Goal: Navigation & Orientation: Find specific page/section

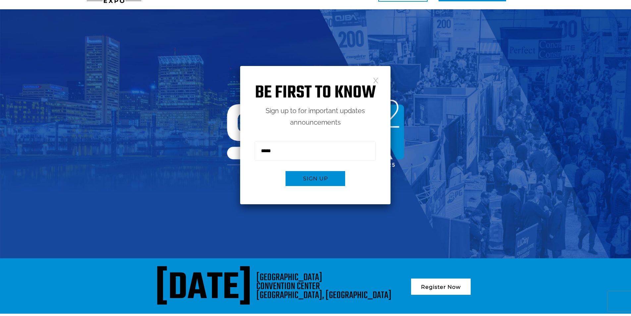
scroll to position [33, 0]
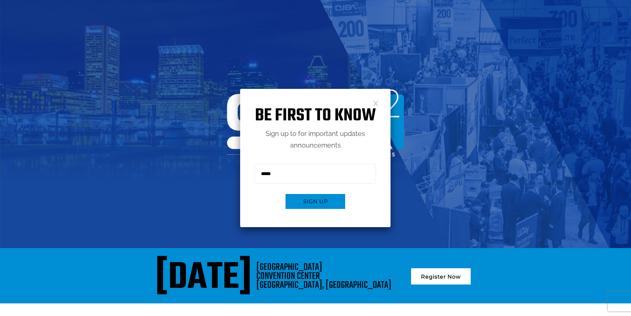
click at [376, 103] on link at bounding box center [376, 103] width 6 height 6
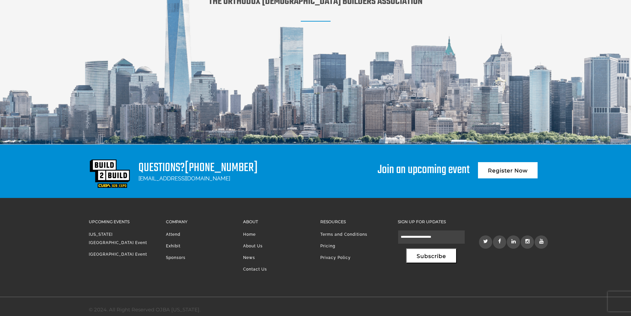
scroll to position [0, 0]
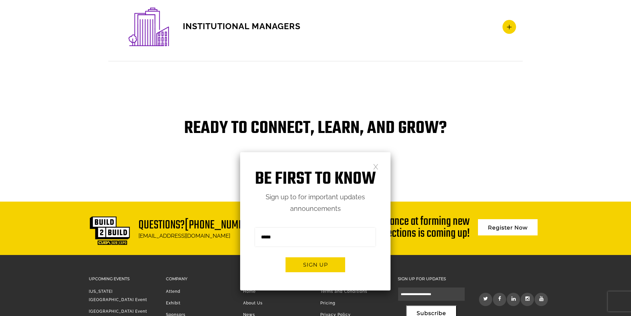
scroll to position [1307, 0]
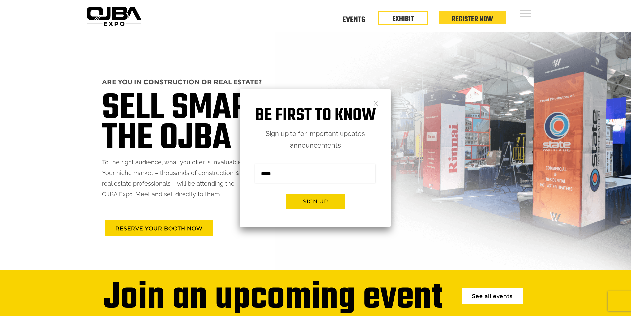
click at [375, 101] on link at bounding box center [376, 103] width 6 height 6
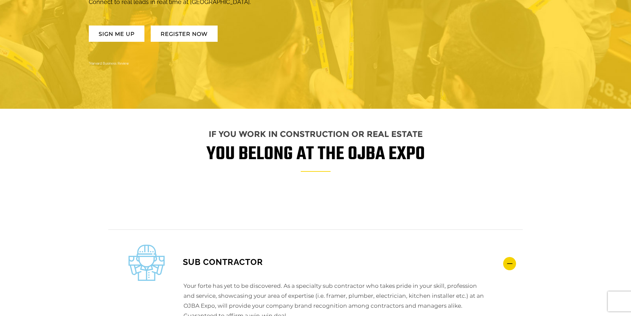
scroll to position [894, 0]
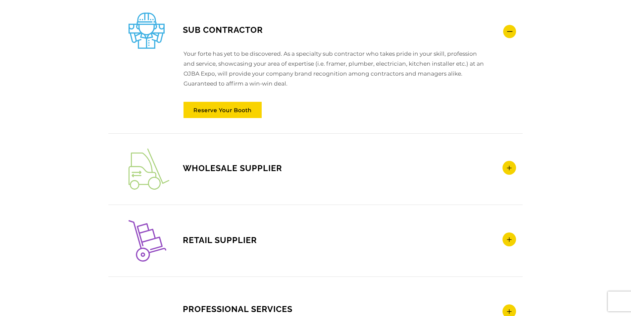
click at [253, 165] on span "WHOLESALE SUPPLIER" at bounding box center [205, 168] width 154 height 10
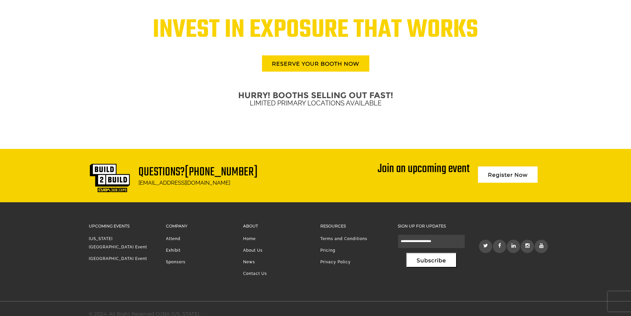
scroll to position [1591, 0]
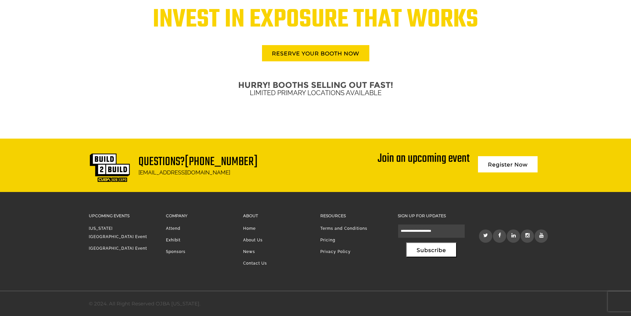
click at [131, 246] on link "[GEOGRAPHIC_DATA] Event" at bounding box center [118, 248] width 58 height 5
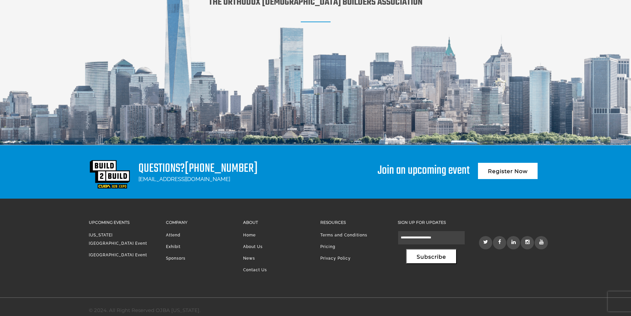
scroll to position [894, 0]
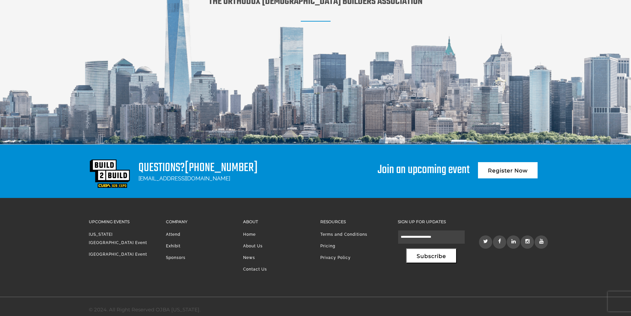
click at [178, 256] on link "Sponsors" at bounding box center [176, 257] width 20 height 5
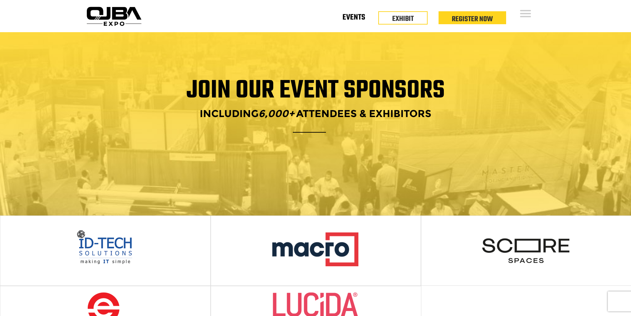
click at [347, 19] on link "Events" at bounding box center [353, 19] width 23 height 2
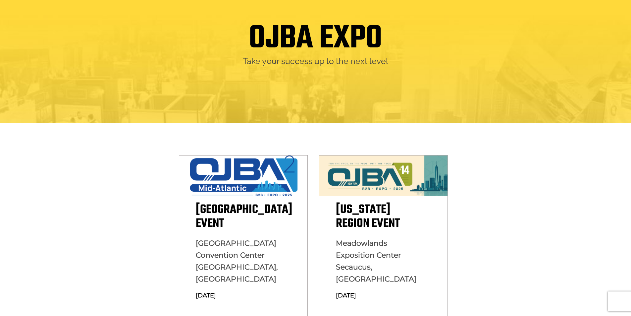
scroll to position [199, 0]
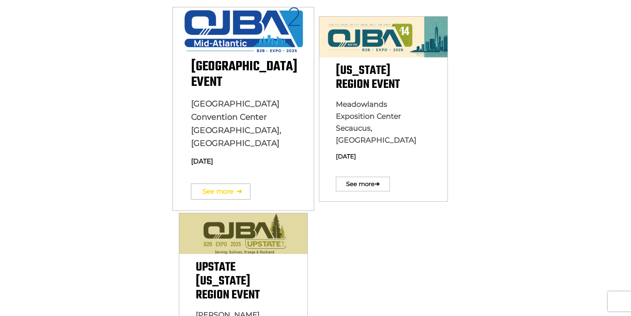
click at [221, 183] on link "See more ➔" at bounding box center [220, 191] width 59 height 16
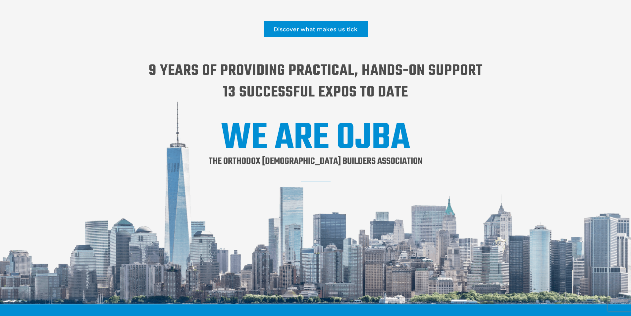
scroll to position [861, 0]
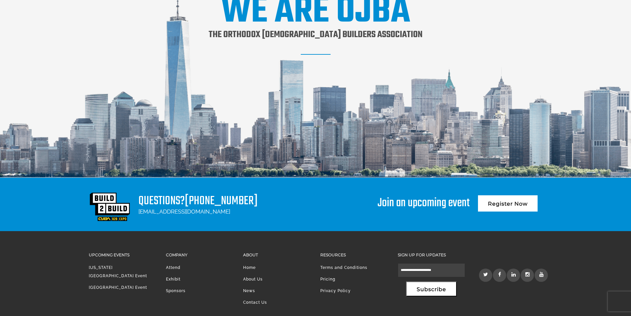
click at [249, 278] on li "About Us" at bounding box center [276, 281] width 67 height 12
